Goal: Information Seeking & Learning: Learn about a topic

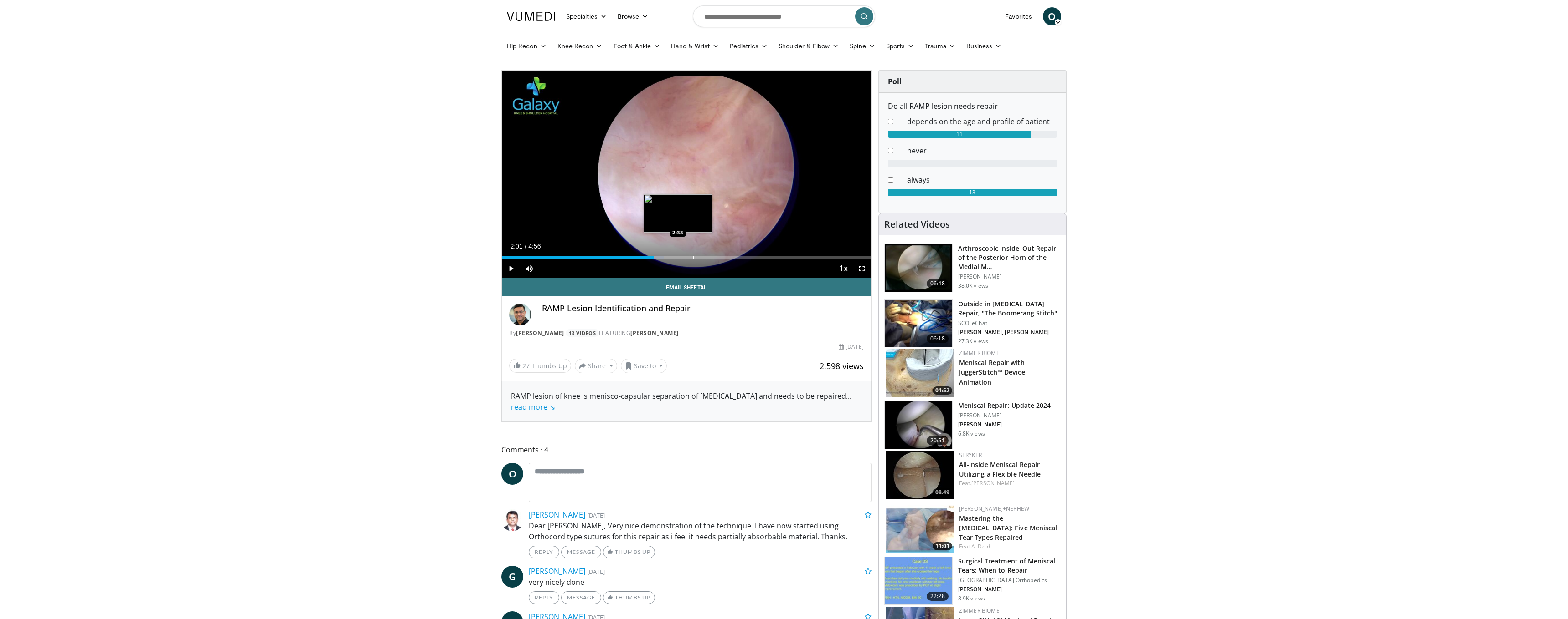
click at [695, 259] on div "Current Time 2:01 / Duration 4:56 Play Skip Backward Skip Forward Mute 0% Loade…" at bounding box center [686, 269] width 369 height 18
click at [712, 257] on div "Loaded : 43.79% 2:48 2:48" at bounding box center [686, 258] width 369 height 3
drag, startPoint x: 702, startPoint y: 258, endPoint x: 762, endPoint y: 256, distance: 60.0
click at [762, 256] on div "Loaded : 57.27% 3:26 3:27" at bounding box center [686, 258] width 369 height 3
drag, startPoint x: 762, startPoint y: 256, endPoint x: 791, endPoint y: 255, distance: 29.0
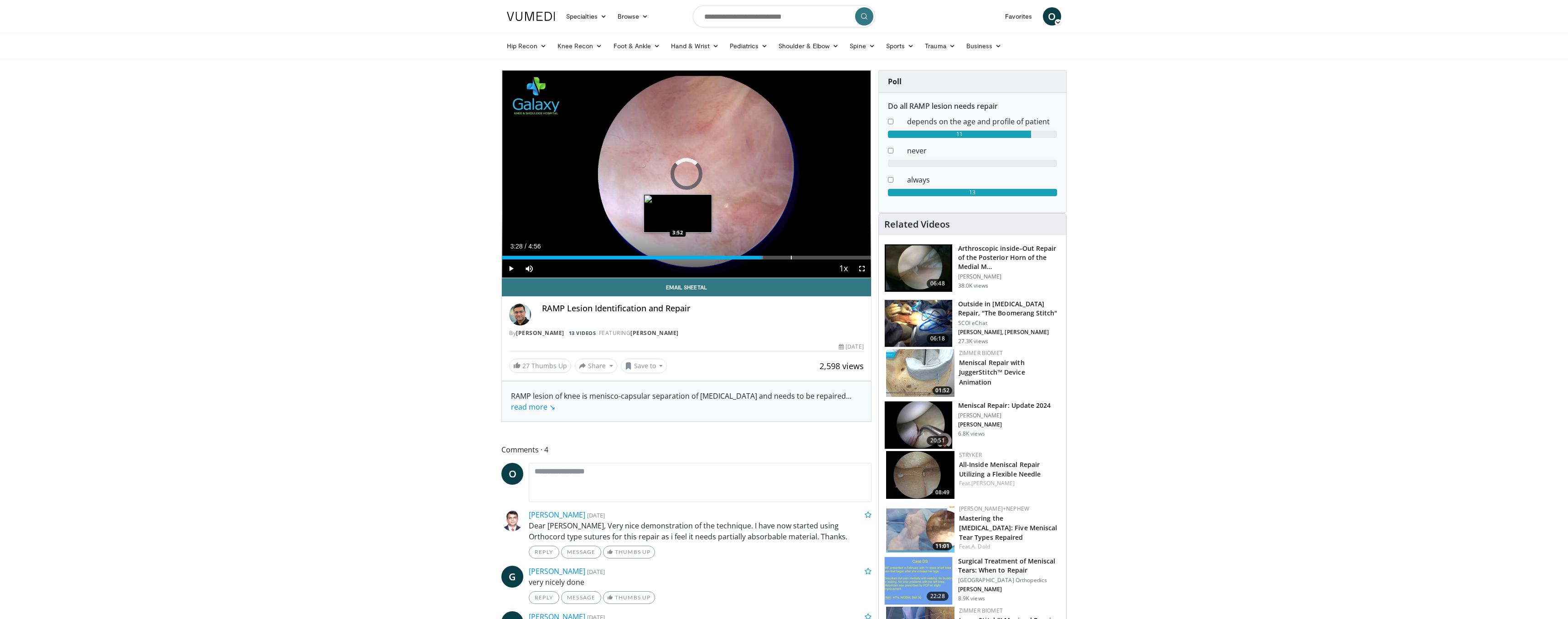
click at [791, 256] on div "Loaded : 70.76% 3:51 3:52" at bounding box center [686, 258] width 369 height 3
click at [801, 256] on div "Loaded : 77.09% 4:00 4:00" at bounding box center [686, 258] width 369 height 3
drag, startPoint x: 800, startPoint y: 258, endPoint x: 826, endPoint y: 258, distance: 26.0
click at [826, 258] on div "Progress Bar" at bounding box center [826, 258] width 1 height 3
drag, startPoint x: 829, startPoint y: 258, endPoint x: 843, endPoint y: 258, distance: 14.0
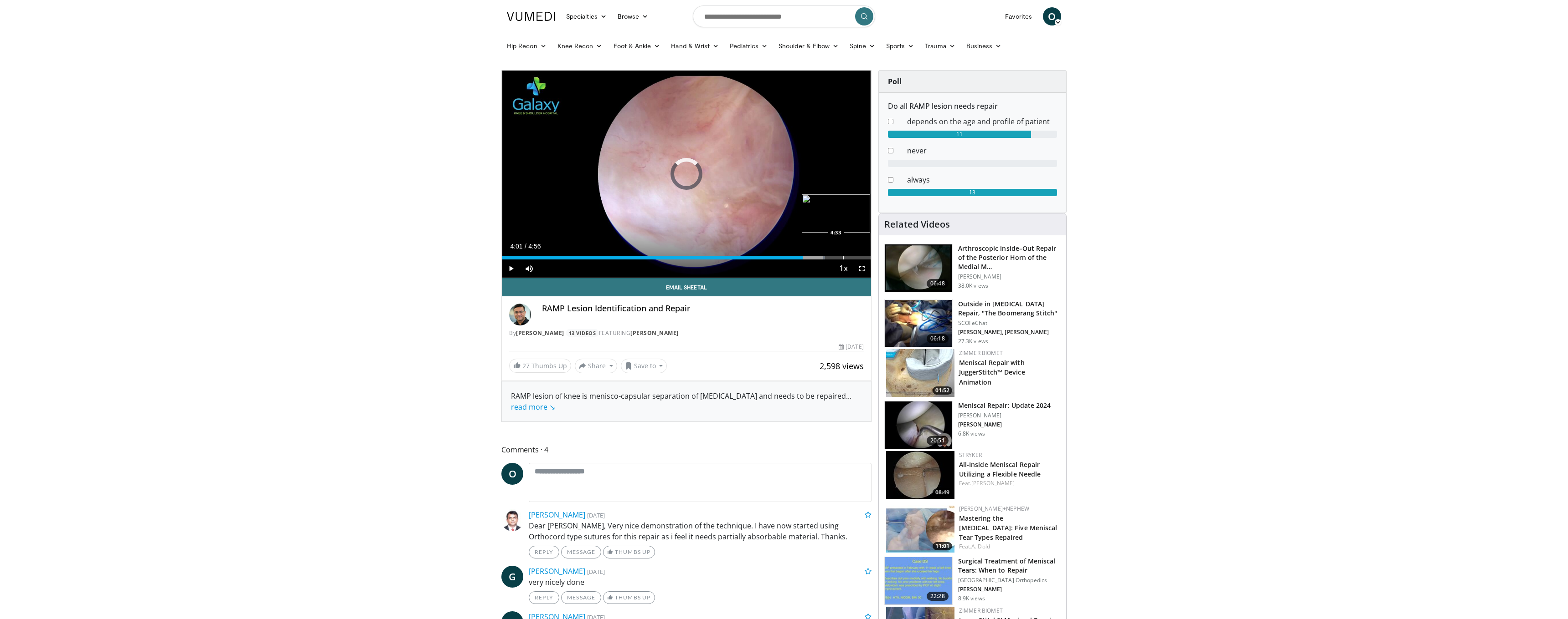
click at [843, 258] on div "Progress Bar" at bounding box center [843, 258] width 1 height 3
drag, startPoint x: 835, startPoint y: 258, endPoint x: 811, endPoint y: 258, distance: 24.0
click at [804, 258] on div "Progress Bar" at bounding box center [804, 258] width 1 height 3
drag, startPoint x: 800, startPoint y: 257, endPoint x: 777, endPoint y: 258, distance: 23.0
click at [774, 258] on div "Progress Bar" at bounding box center [773, 258] width 1 height 3
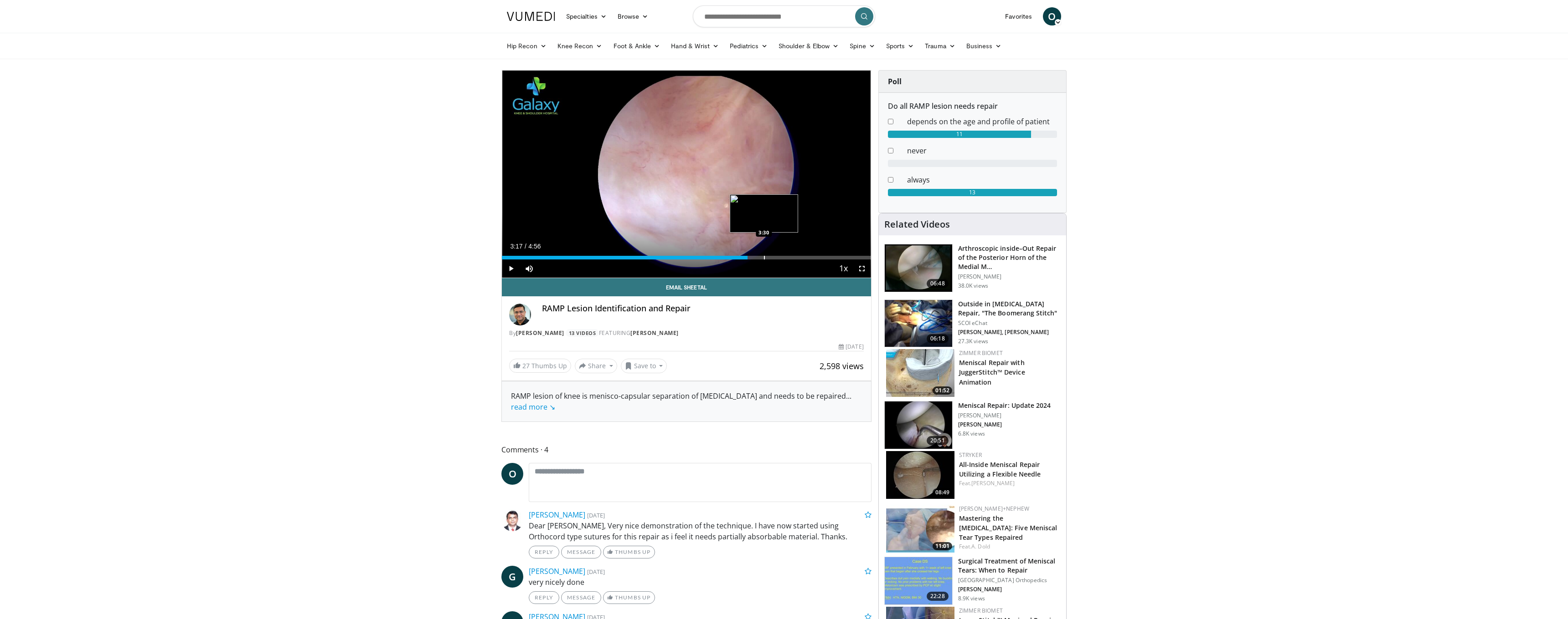
drag, startPoint x: 774, startPoint y: 259, endPoint x: 759, endPoint y: 259, distance: 15.0
click at [748, 259] on div "Current Time 3:17 / Duration 4:56 Play Skip Backward Skip Forward Mute 0% Loade…" at bounding box center [686, 269] width 369 height 18
drag, startPoint x: 746, startPoint y: 259, endPoint x: 783, endPoint y: 261, distance: 37.1
click at [782, 259] on div "Current Time 3:16 / Duration 4:56 Play Skip Backward Skip Forward Mute 0% Loade…" at bounding box center [686, 269] width 369 height 18
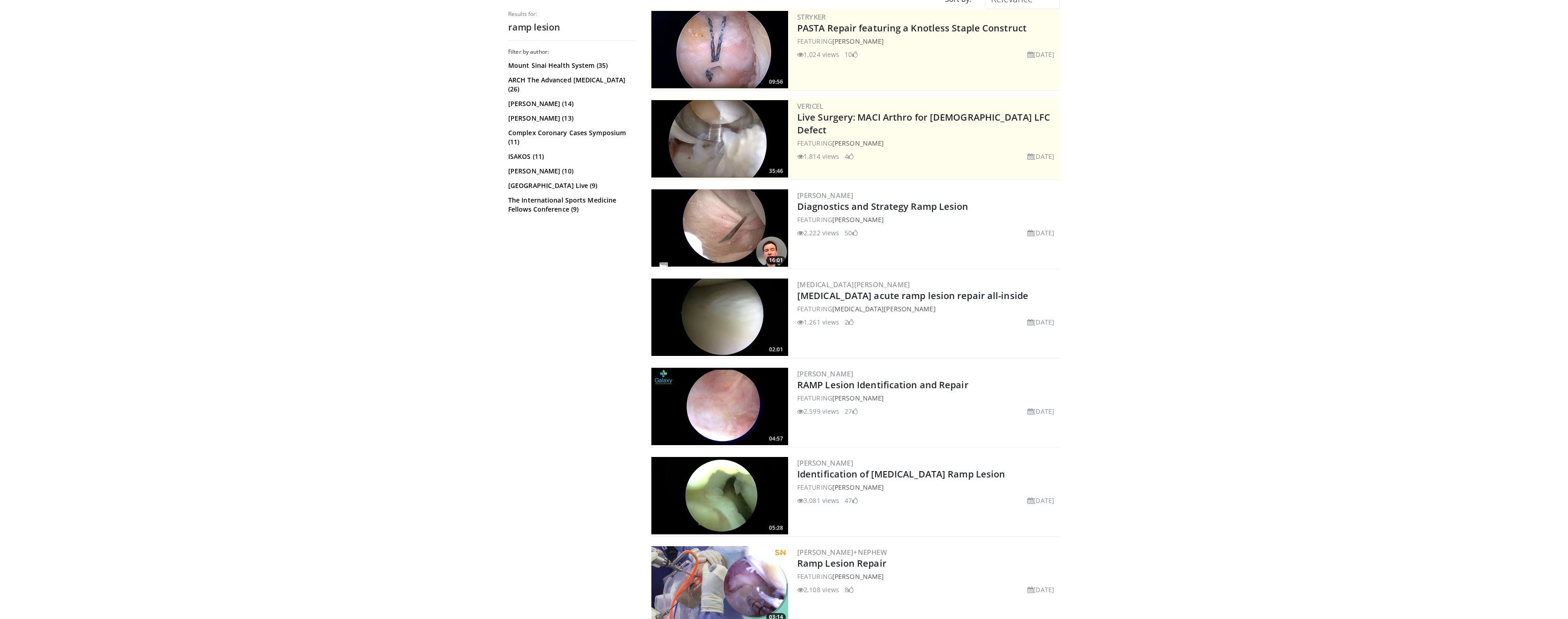
scroll to position [58, 0]
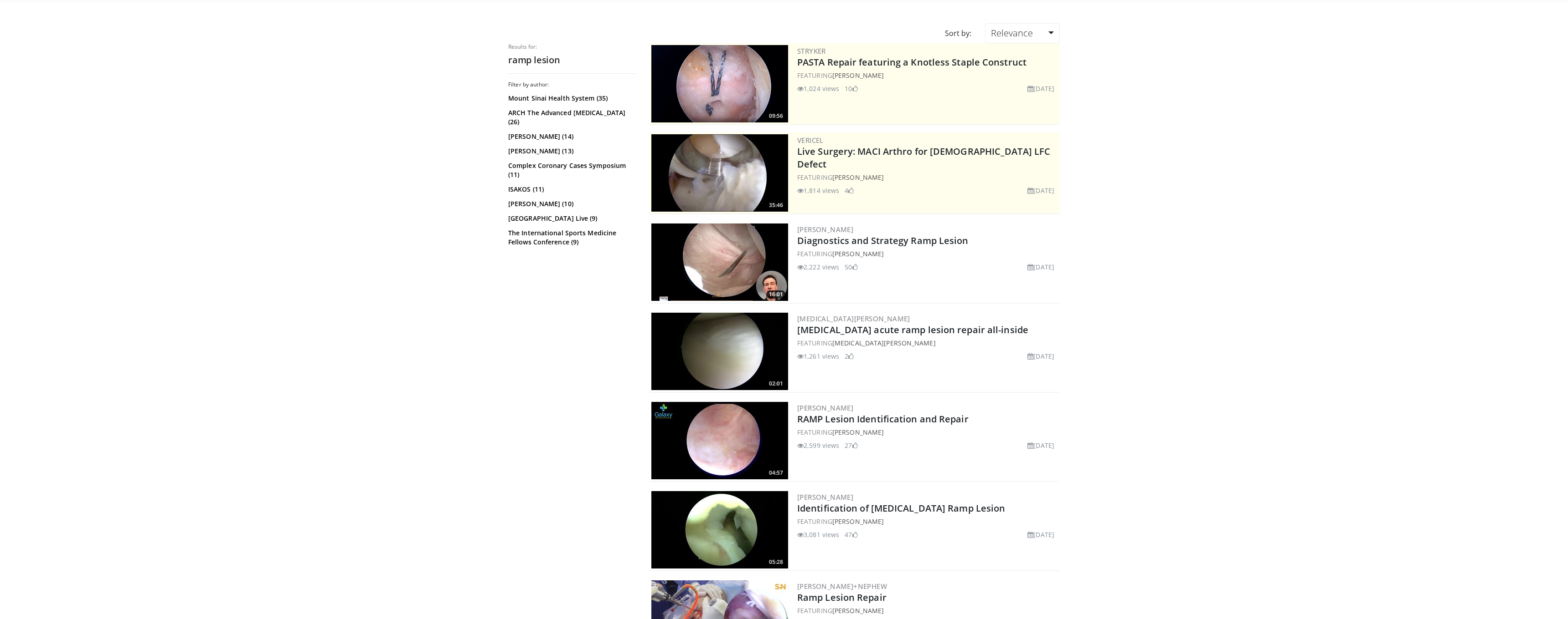
click at [715, 357] on img at bounding box center [719, 351] width 136 height 78
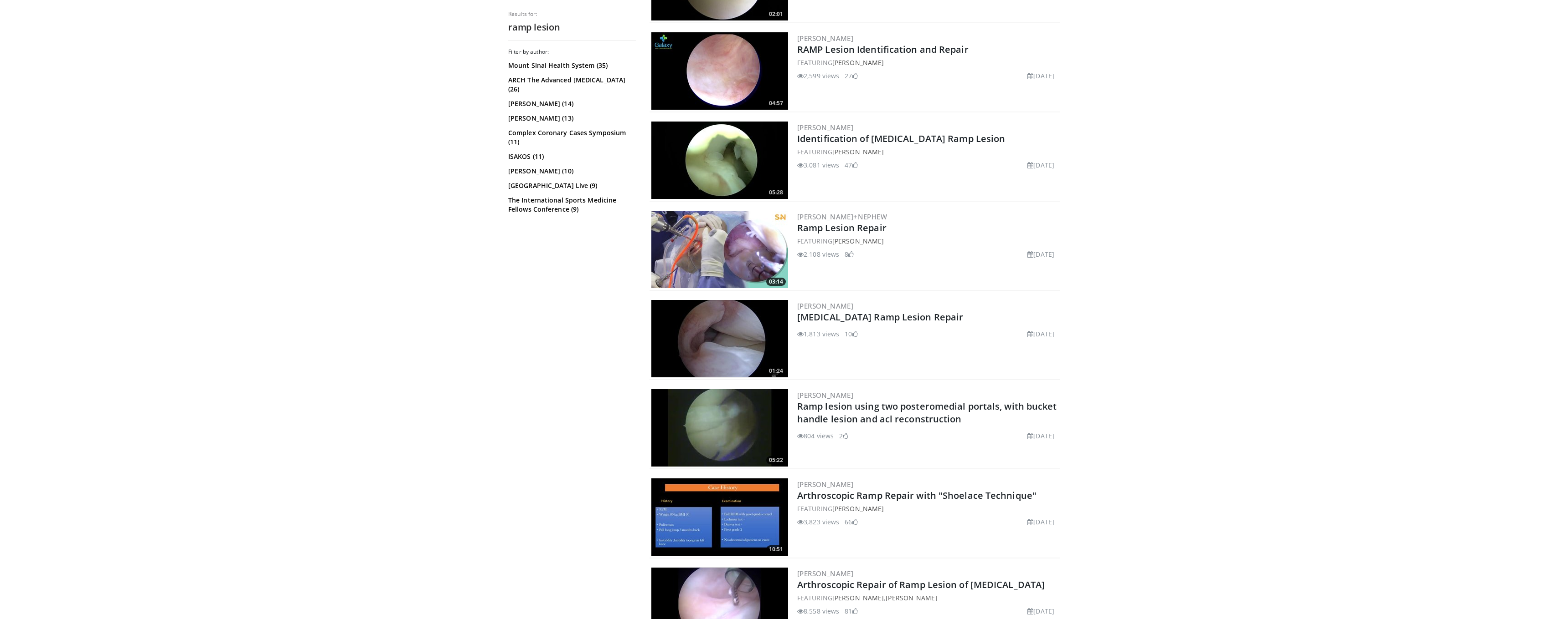
scroll to position [429, 0]
click at [723, 327] on img at bounding box center [719, 337] width 136 height 78
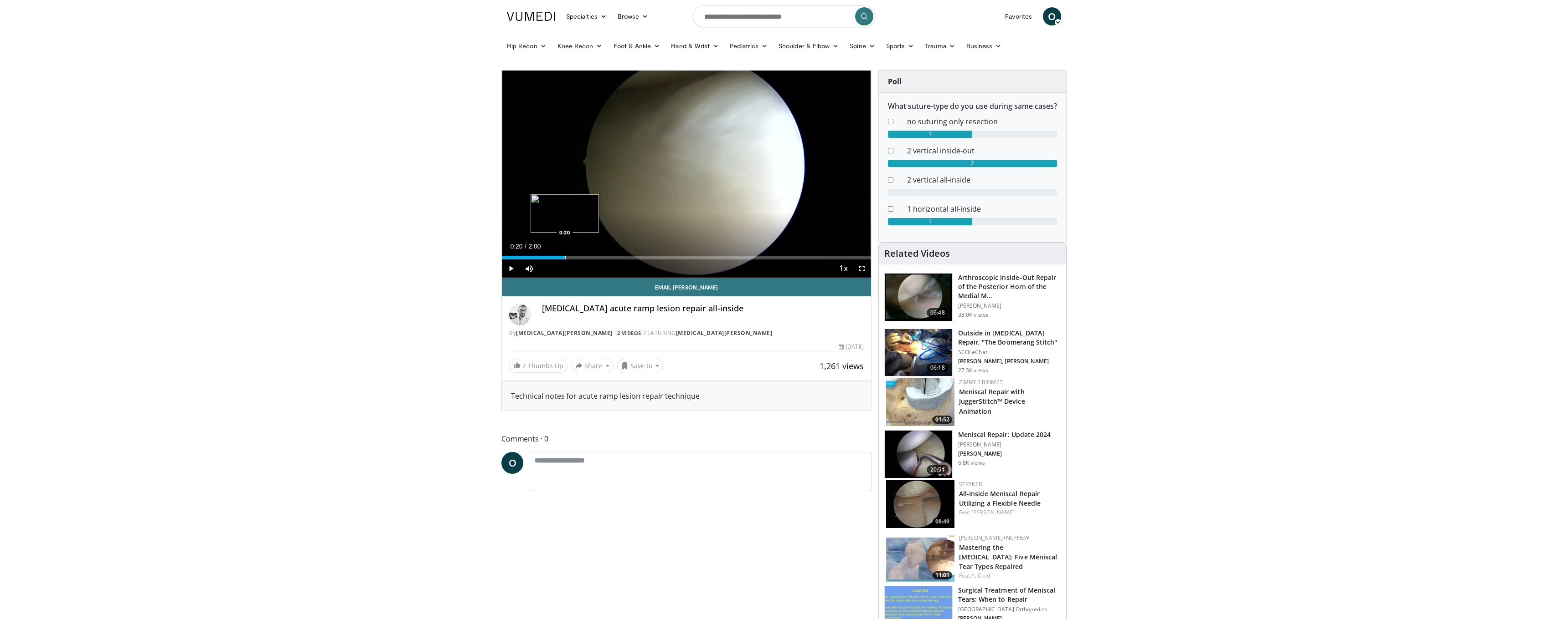
drag, startPoint x: 520, startPoint y: 256, endPoint x: 567, endPoint y: 256, distance: 47.0
click at [566, 256] on div "Progress Bar" at bounding box center [564, 258] width 1 height 3
drag, startPoint x: 571, startPoint y: 255, endPoint x: 620, endPoint y: 254, distance: 49.0
click at [618, 255] on div "Loaded : 0.00% 0:37 0:37" at bounding box center [686, 255] width 369 height 8
drag, startPoint x: 625, startPoint y: 254, endPoint x: 650, endPoint y: 254, distance: 25.0
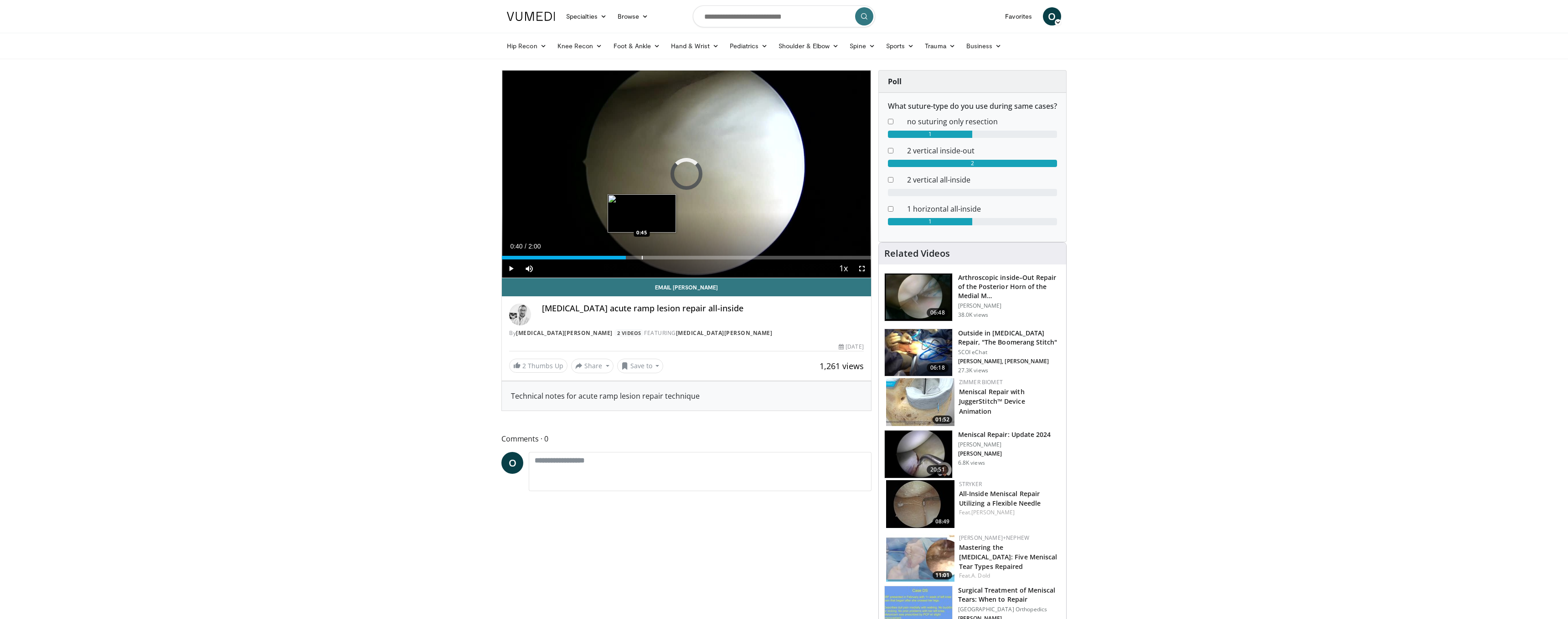
click at [650, 254] on div "Loaded : 0.00% 0:44 0:45" at bounding box center [686, 255] width 369 height 8
drag, startPoint x: 650, startPoint y: 254, endPoint x: 689, endPoint y: 254, distance: 39.0
click at [689, 254] on div "Loaded : 0.00% 1:00 1:01" at bounding box center [686, 255] width 369 height 8
drag, startPoint x: 690, startPoint y: 254, endPoint x: 704, endPoint y: 253, distance: 14.0
click at [704, 253] on div "Loaded : 0.00% 1:05 1:05" at bounding box center [686, 255] width 369 height 8
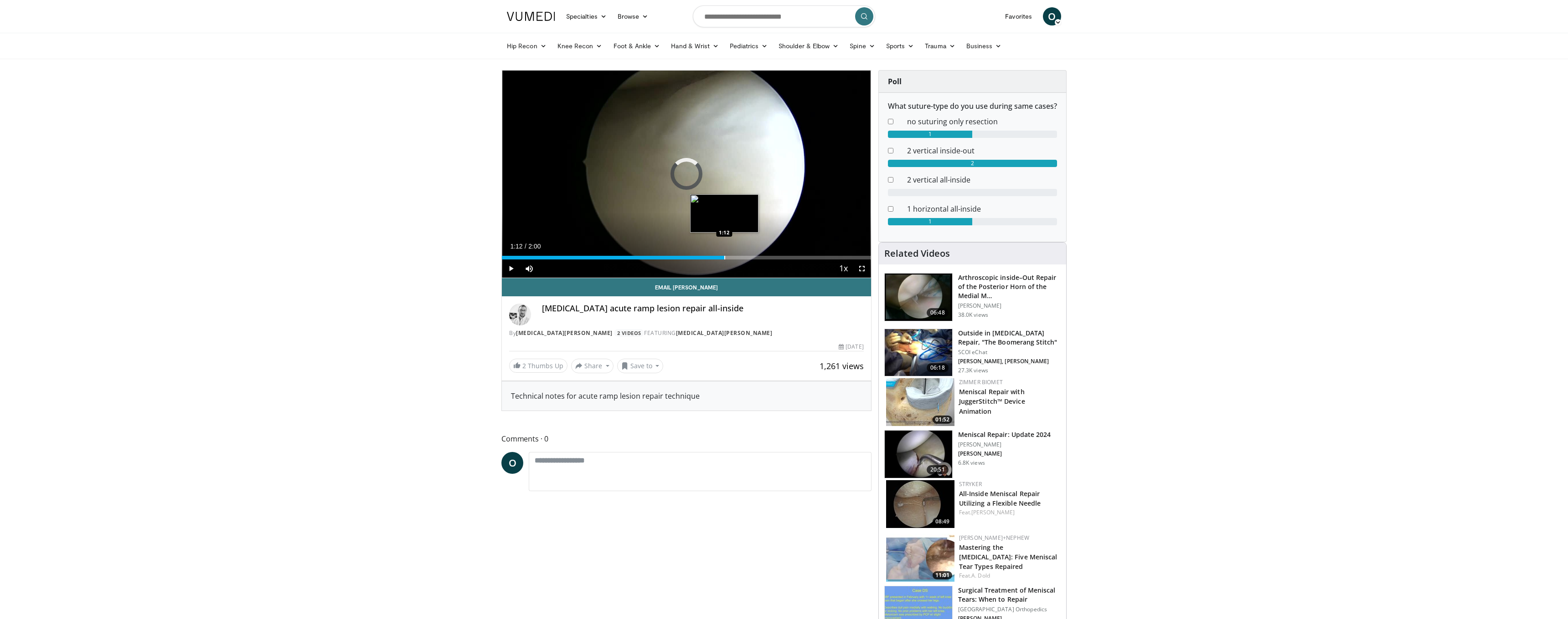
drag, startPoint x: 702, startPoint y: 253, endPoint x: 725, endPoint y: 253, distance: 23.0
click at [725, 253] on div "Loaded : 0.00% 1:12 1:12" at bounding box center [686, 255] width 369 height 8
drag, startPoint x: 722, startPoint y: 253, endPoint x: 742, endPoint y: 253, distance: 20.0
click at [742, 253] on div "Loaded : 0.00% 1:18 1:18" at bounding box center [686, 255] width 369 height 8
drag, startPoint x: 738, startPoint y: 253, endPoint x: 753, endPoint y: 253, distance: 15.0
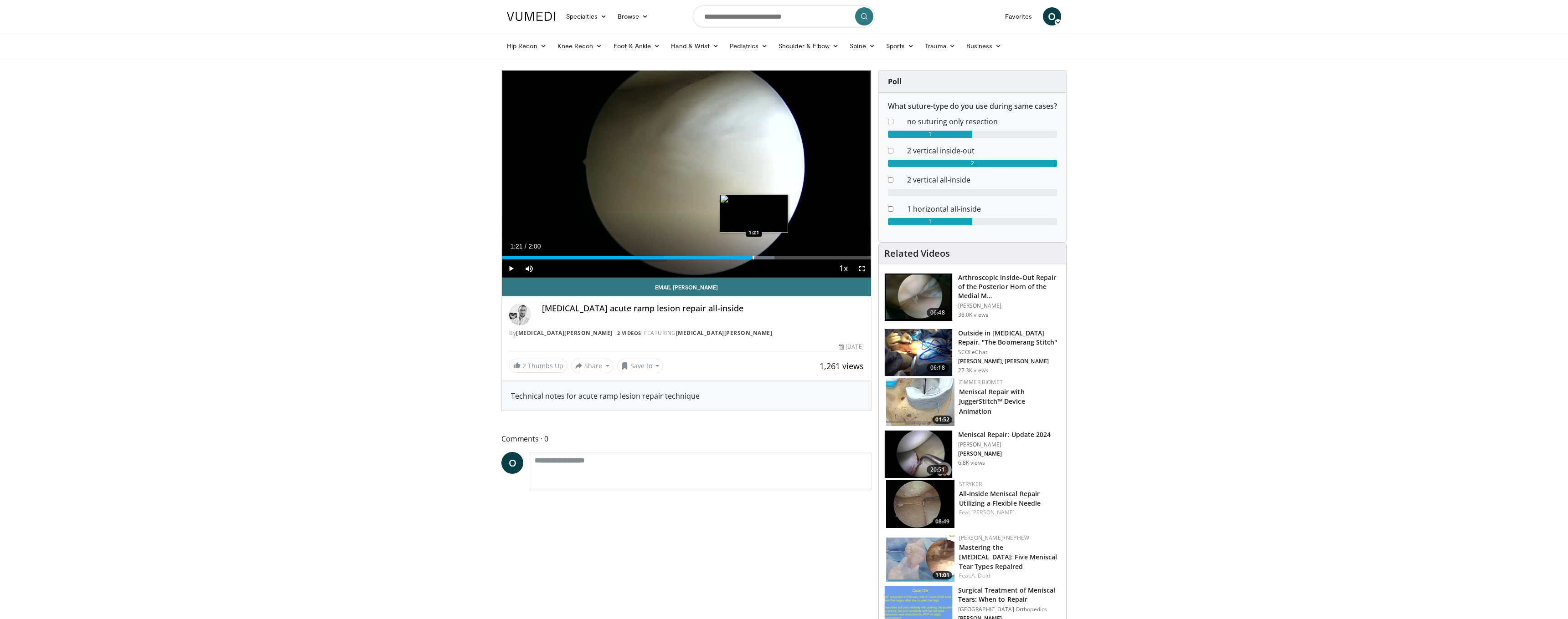
click at [753, 253] on div "Loaded : 73.85% 1:21 1:21" at bounding box center [686, 255] width 369 height 8
drag, startPoint x: 758, startPoint y: 255, endPoint x: 775, endPoint y: 255, distance: 17.0
click at [775, 256] on div "Progress Bar" at bounding box center [775, 258] width 1 height 3
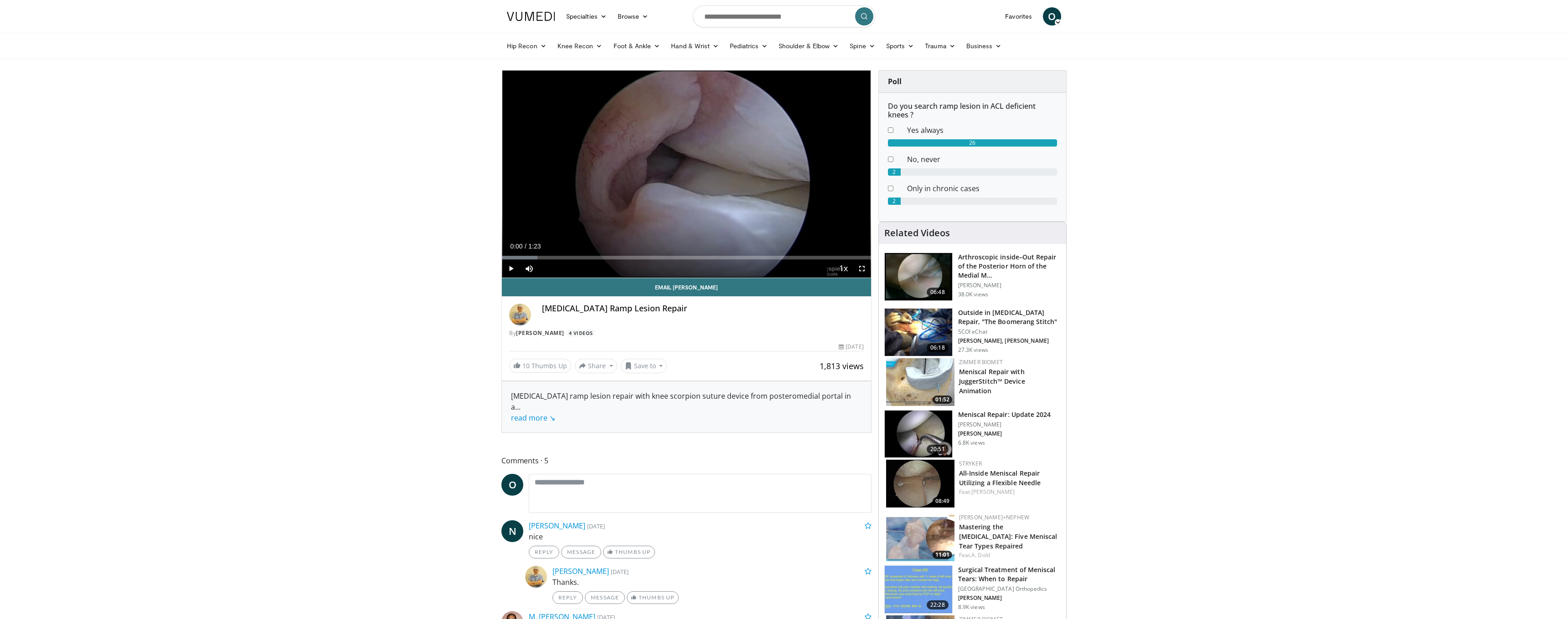
click at [513, 269] on span "Video Player" at bounding box center [511, 269] width 18 height 18
drag, startPoint x: 527, startPoint y: 258, endPoint x: 545, endPoint y: 258, distance: 18.0
click at [545, 258] on div "Loaded : 99.90% 0:09 0:09" at bounding box center [686, 258] width 369 height 3
